Goal: Task Accomplishment & Management: Manage account settings

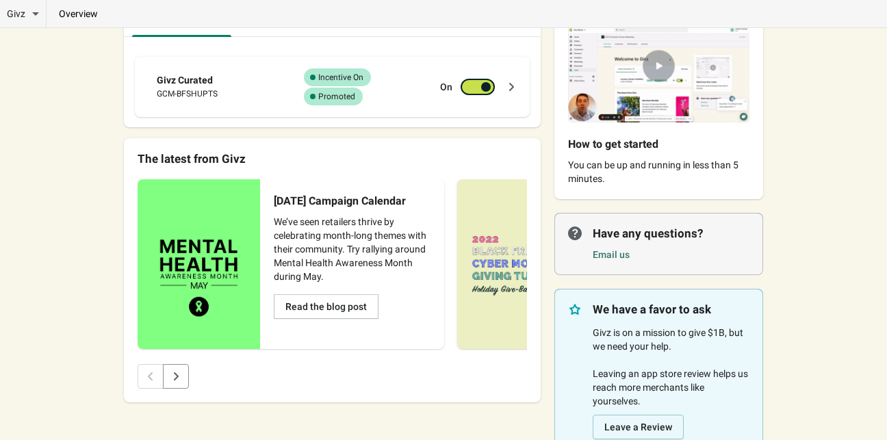
scroll to position [129, 0]
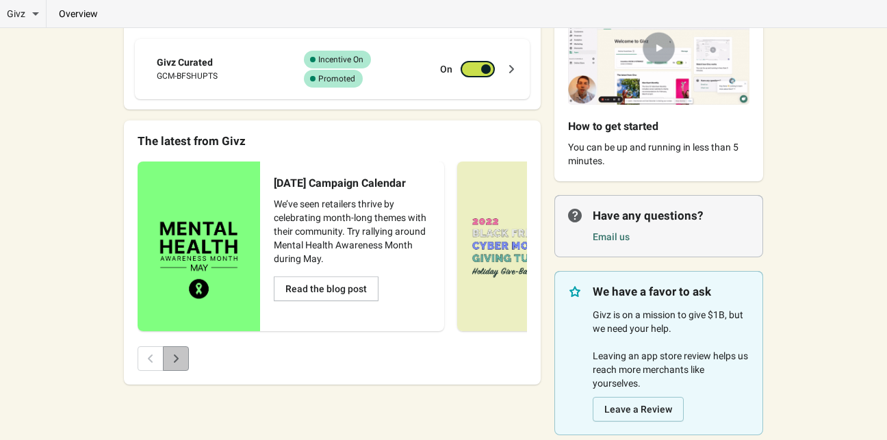
click at [181, 359] on icon "Next" at bounding box center [176, 359] width 14 height 14
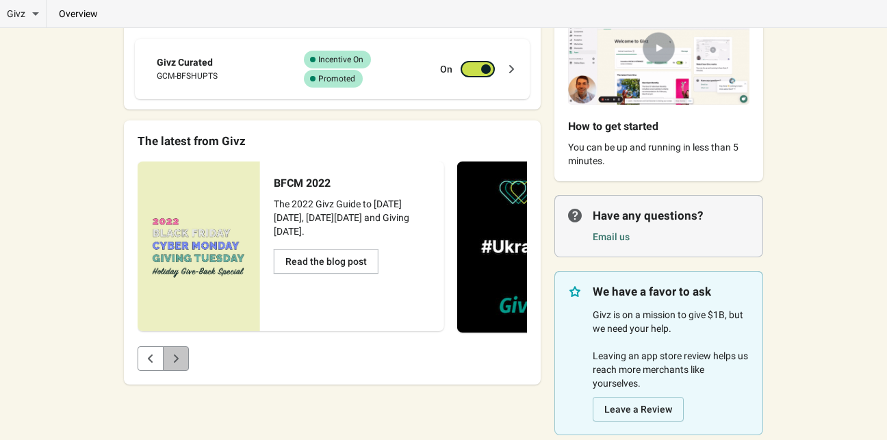
click at [181, 359] on icon "Next" at bounding box center [176, 359] width 14 height 14
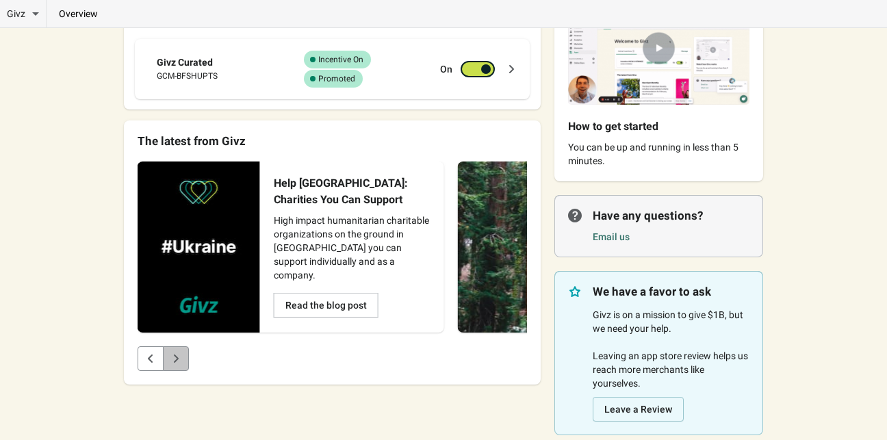
click at [181, 359] on icon "Next" at bounding box center [176, 359] width 14 height 14
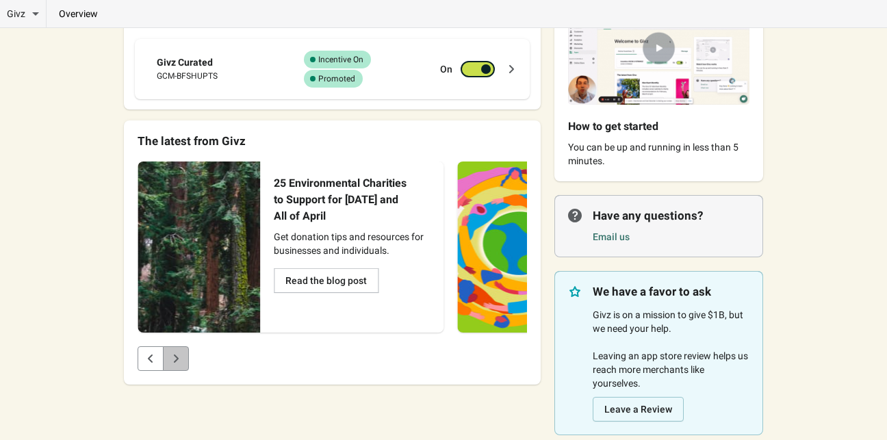
click at [181, 359] on icon "Next" at bounding box center [176, 359] width 14 height 14
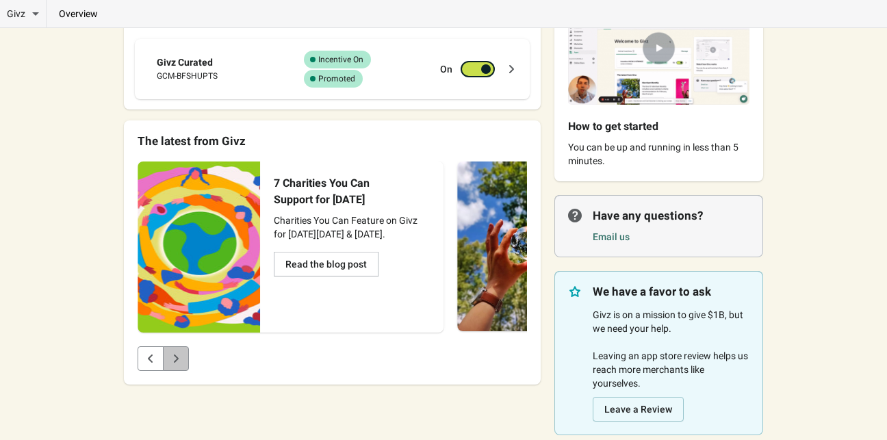
click at [181, 359] on icon "Next" at bounding box center [176, 359] width 14 height 14
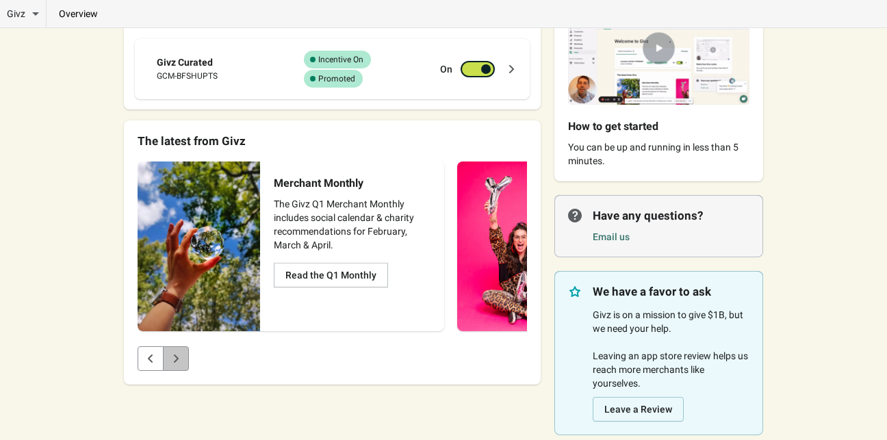
click at [181, 359] on icon "Next" at bounding box center [176, 359] width 14 height 14
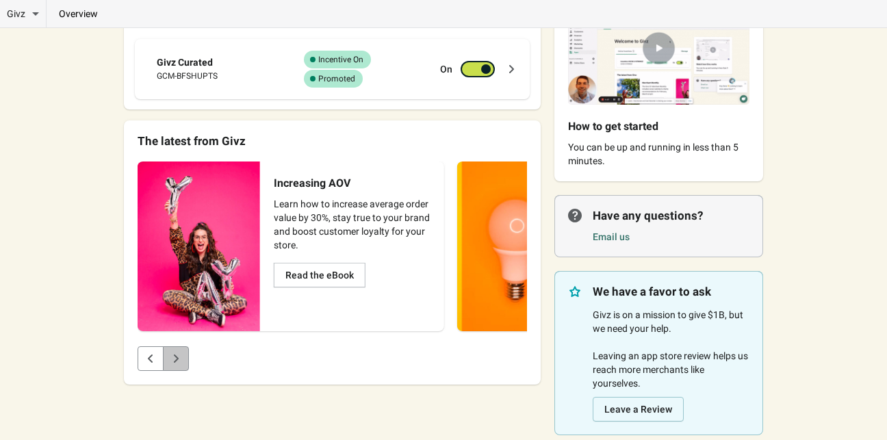
click at [181, 359] on icon "Next" at bounding box center [176, 359] width 14 height 14
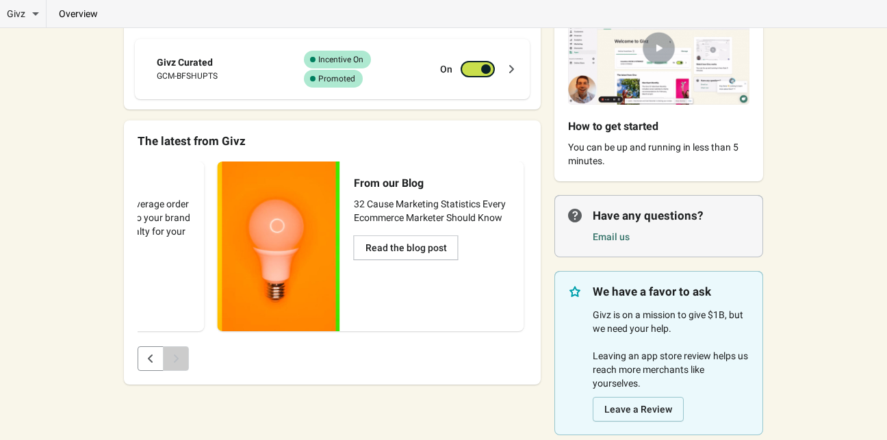
click at [181, 359] on div "Pagination" at bounding box center [176, 358] width 26 height 25
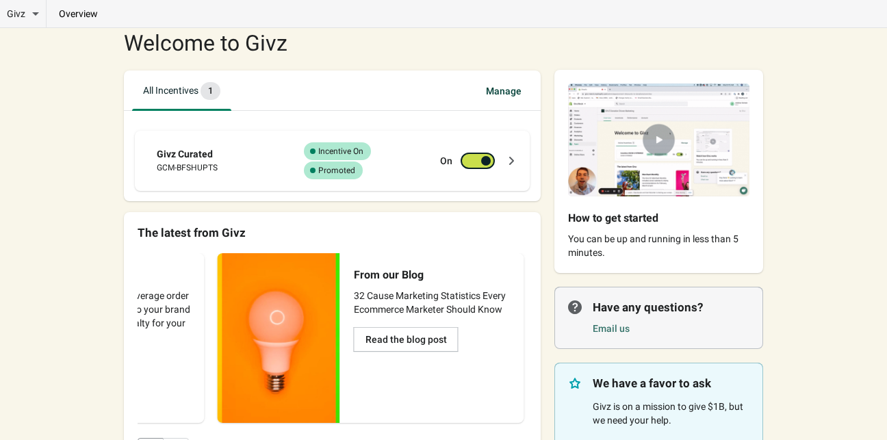
scroll to position [34, 0]
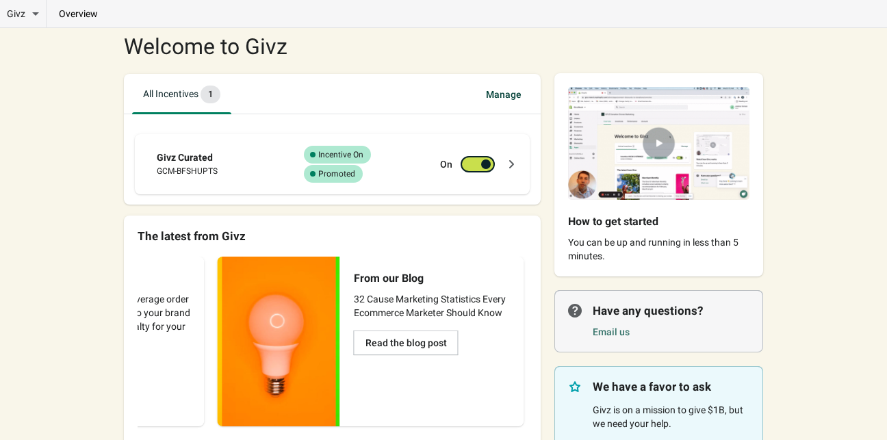
click at [508, 97] on span "Manage" at bounding box center [504, 94] width 58 height 25
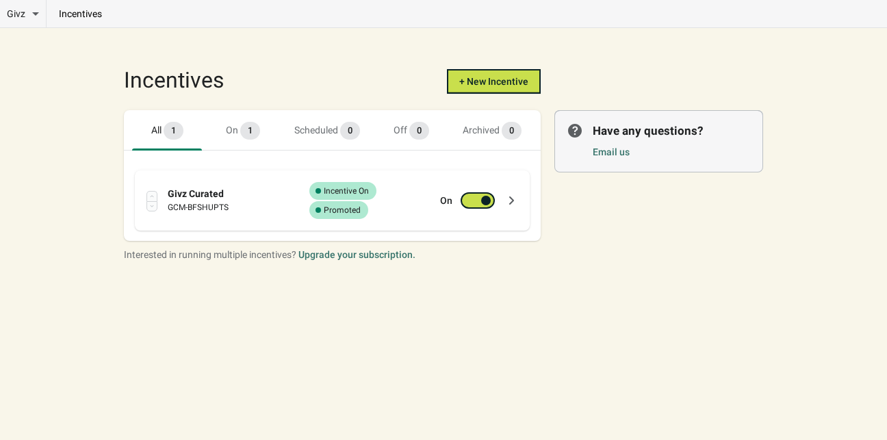
click at [512, 201] on icon at bounding box center [511, 201] width 5 height 8
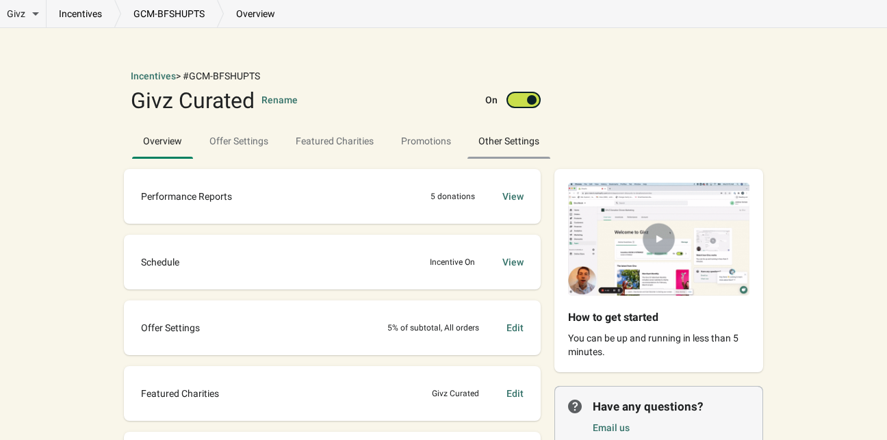
click at [508, 149] on span "Other Settings" at bounding box center [509, 141] width 83 height 25
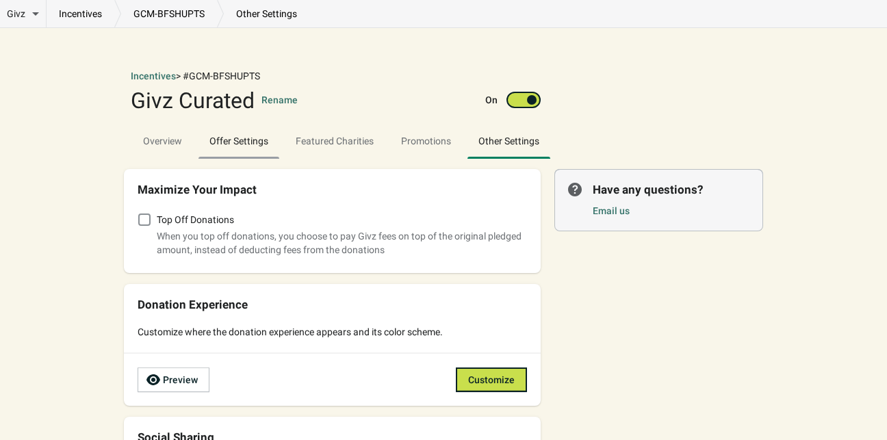
click at [247, 142] on span "Offer Settings" at bounding box center [239, 141] width 81 height 25
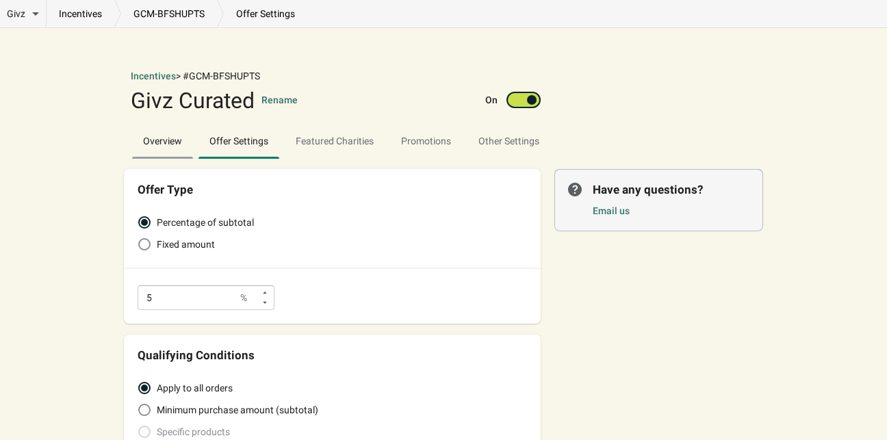
click at [162, 142] on span "Overview" at bounding box center [162, 141] width 61 height 25
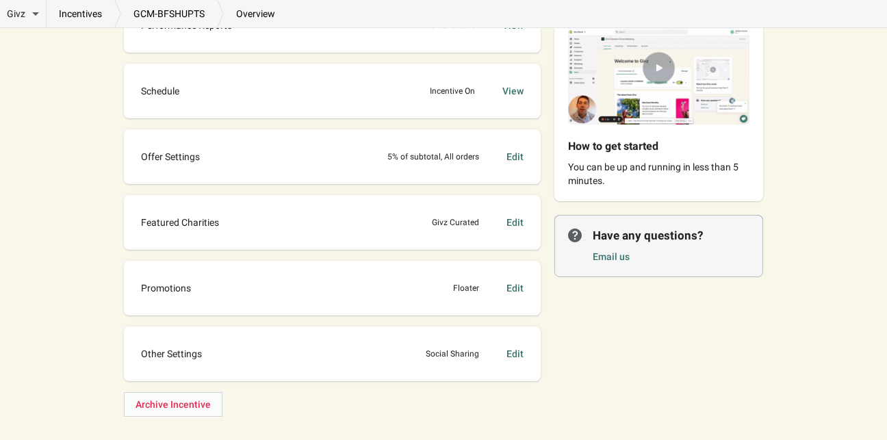
scroll to position [188, 0]
